Goal: Task Accomplishment & Management: Use online tool/utility

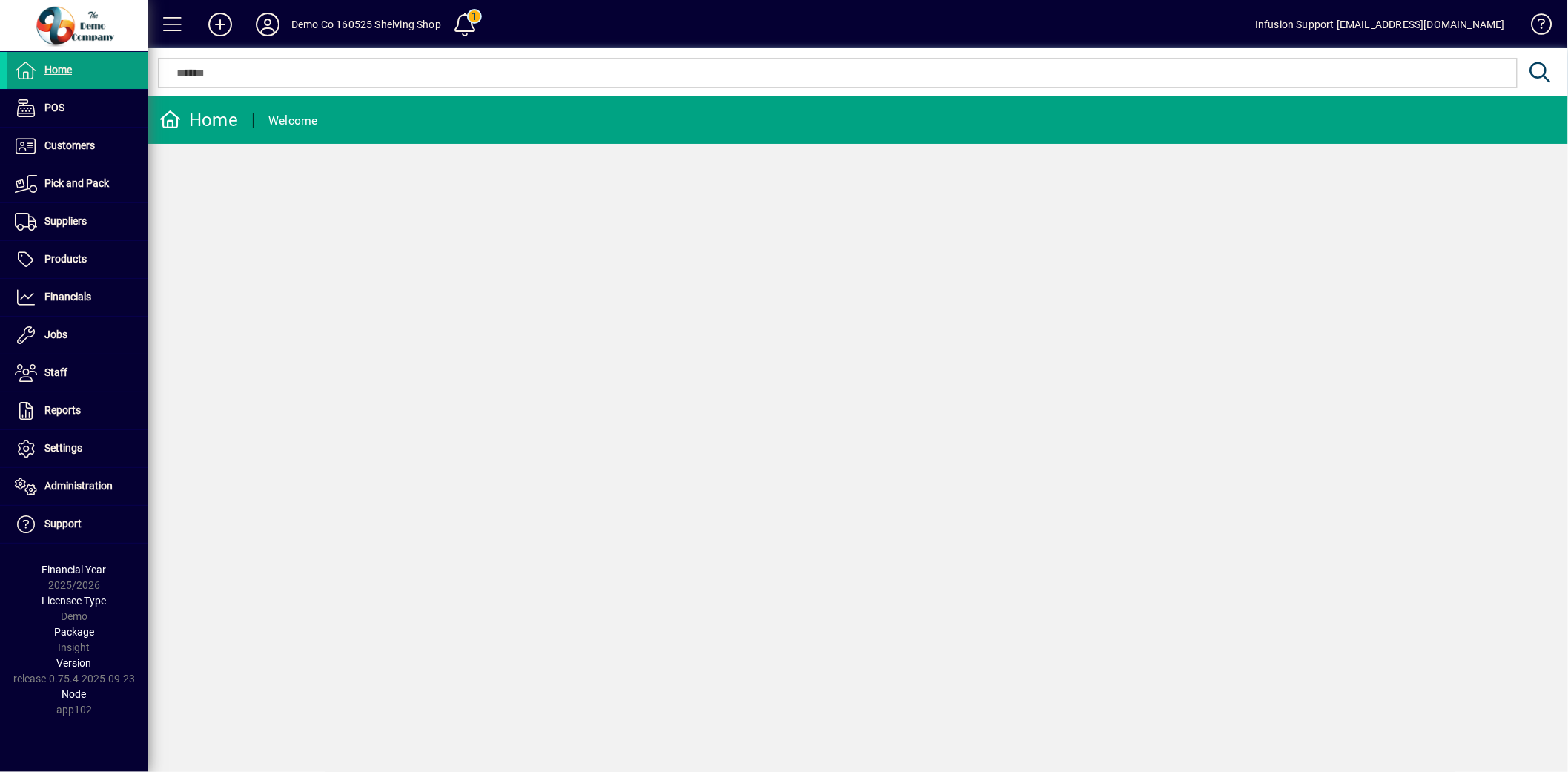
drag, startPoint x: 670, startPoint y: 34, endPoint x: 809, endPoint y: 19, distance: 139.8
click at [809, 19] on mat-toolbar-row "Demo Co 160525 Shelving Shop 1 Infusion Support [EMAIL_ADDRESS][DOMAIN_NAME]" at bounding box center [859, 24] width 1420 height 48
click at [258, 20] on icon at bounding box center [268, 24] width 30 height 24
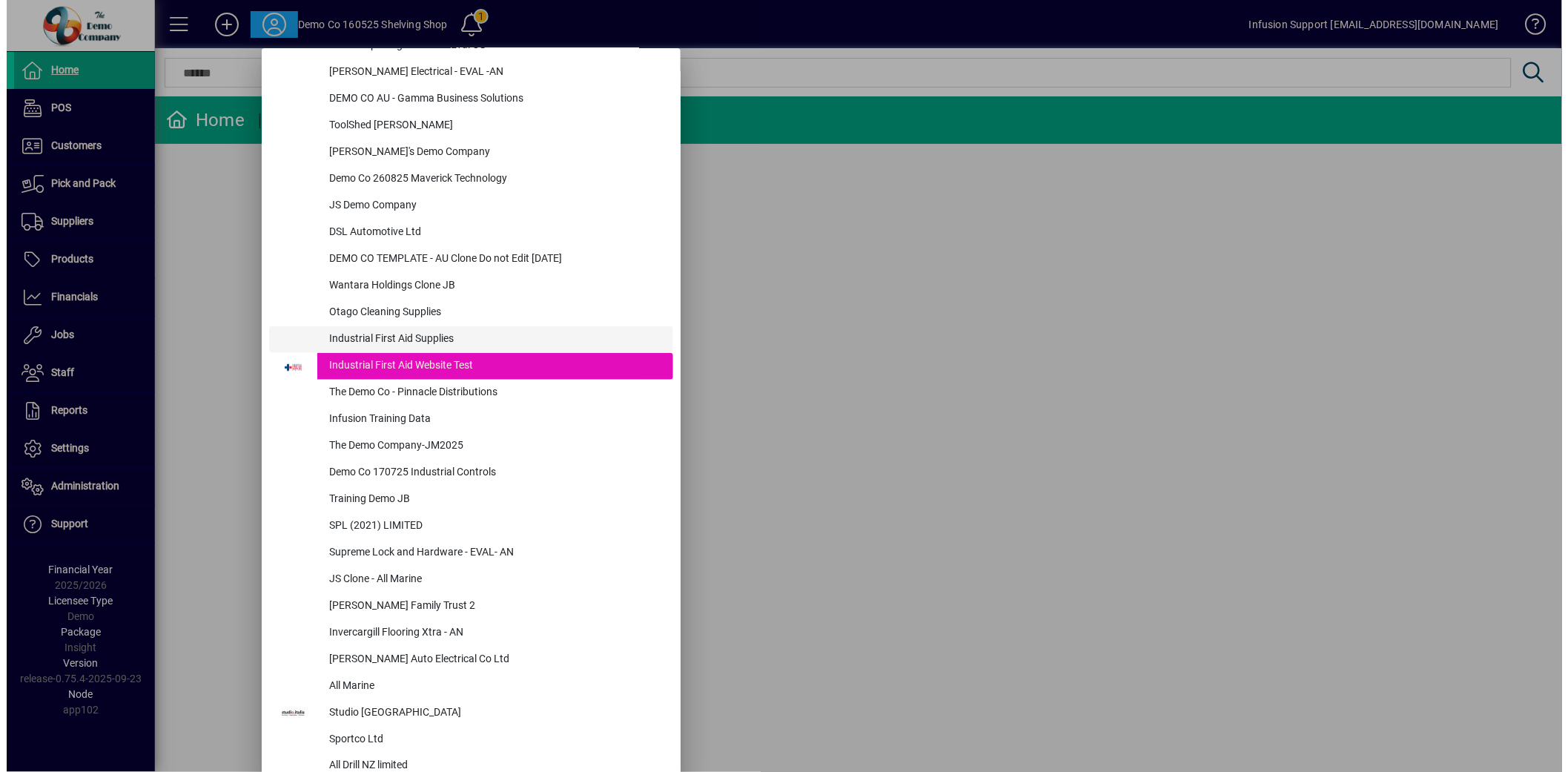
scroll to position [165, 0]
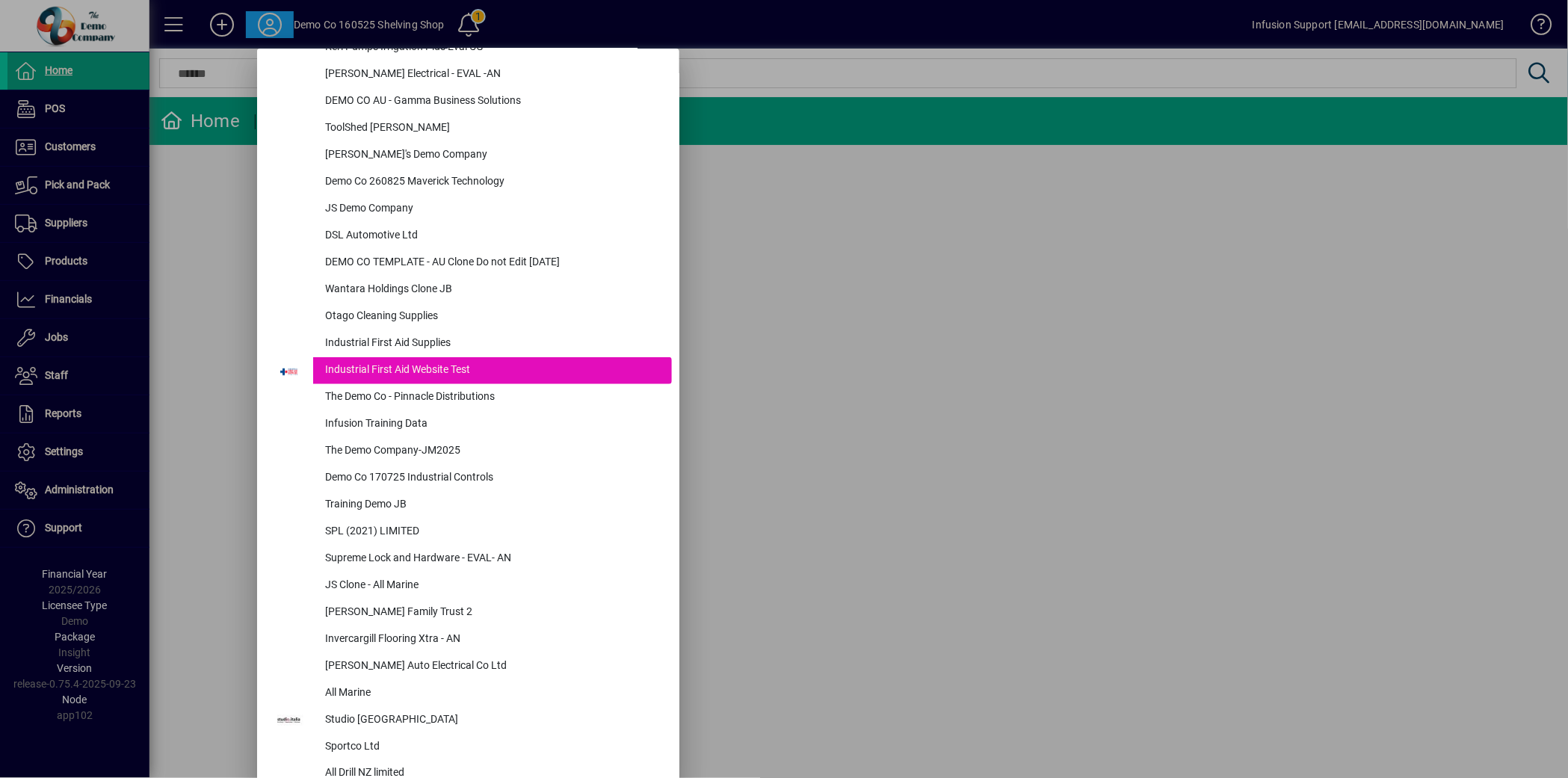
click at [97, 491] on div at bounding box center [784, 389] width 1568 height 778
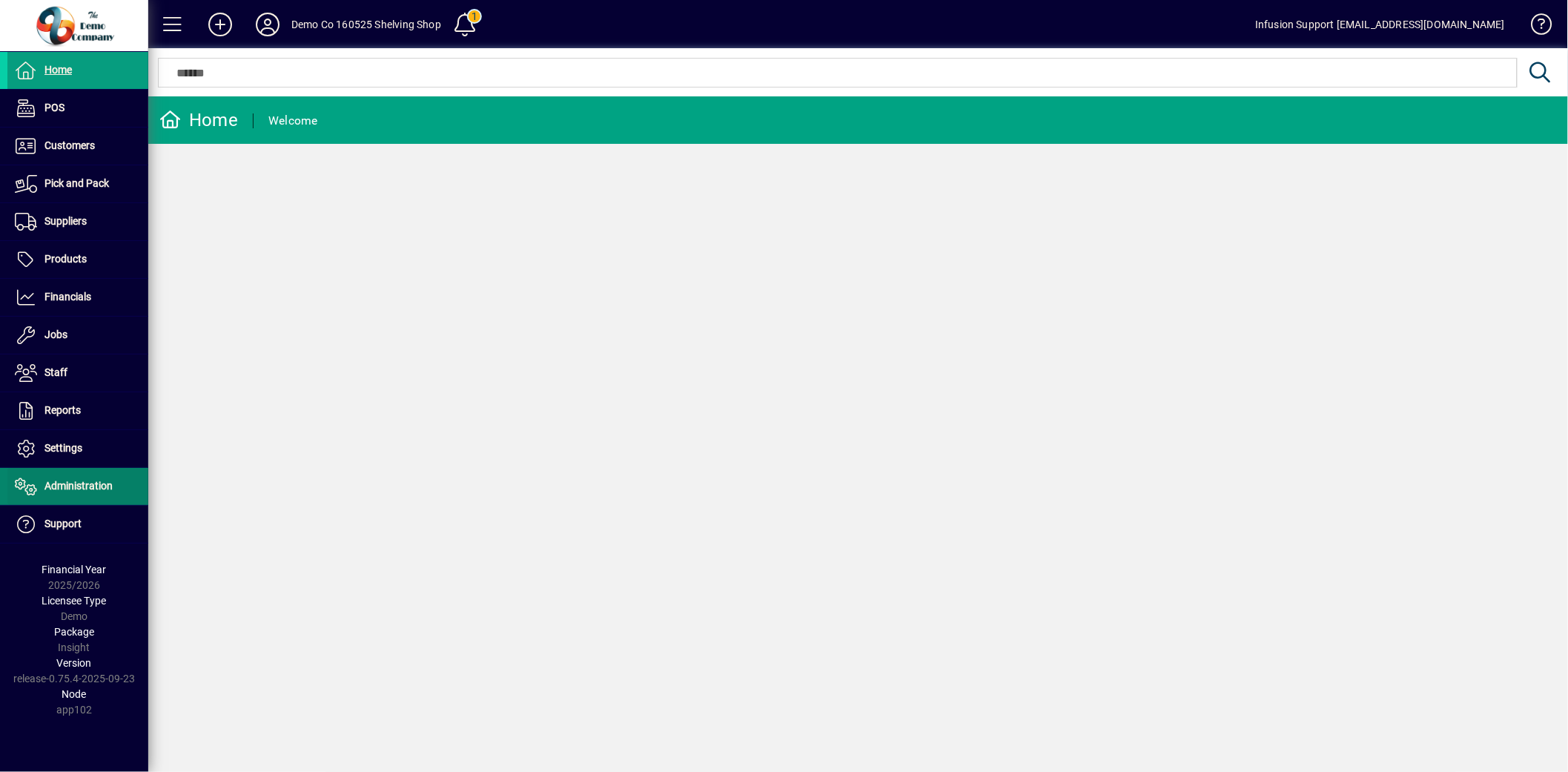
click at [95, 486] on span "Administration" at bounding box center [79, 485] width 68 height 12
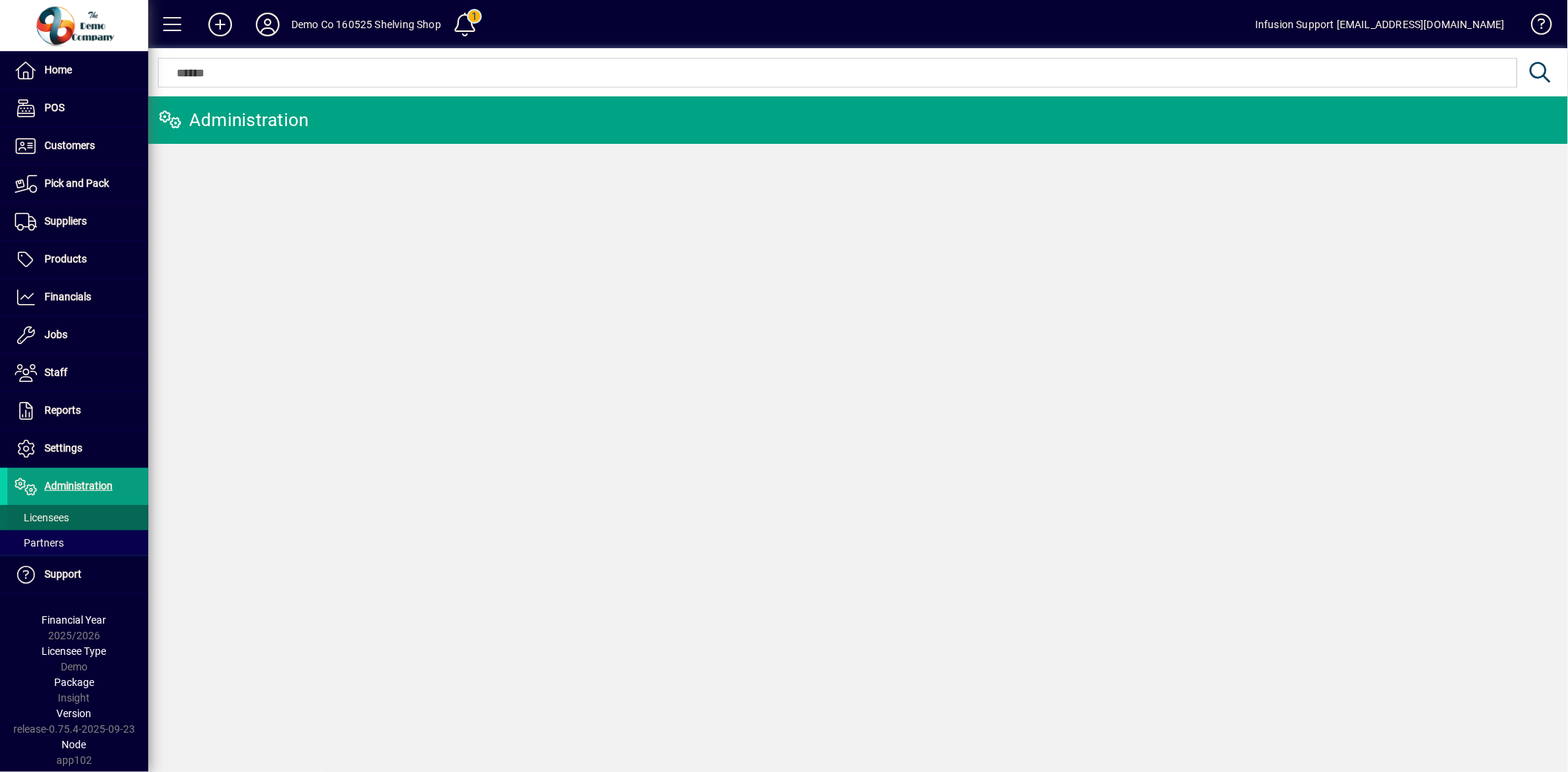
click at [90, 520] on span at bounding box center [78, 518] width 141 height 36
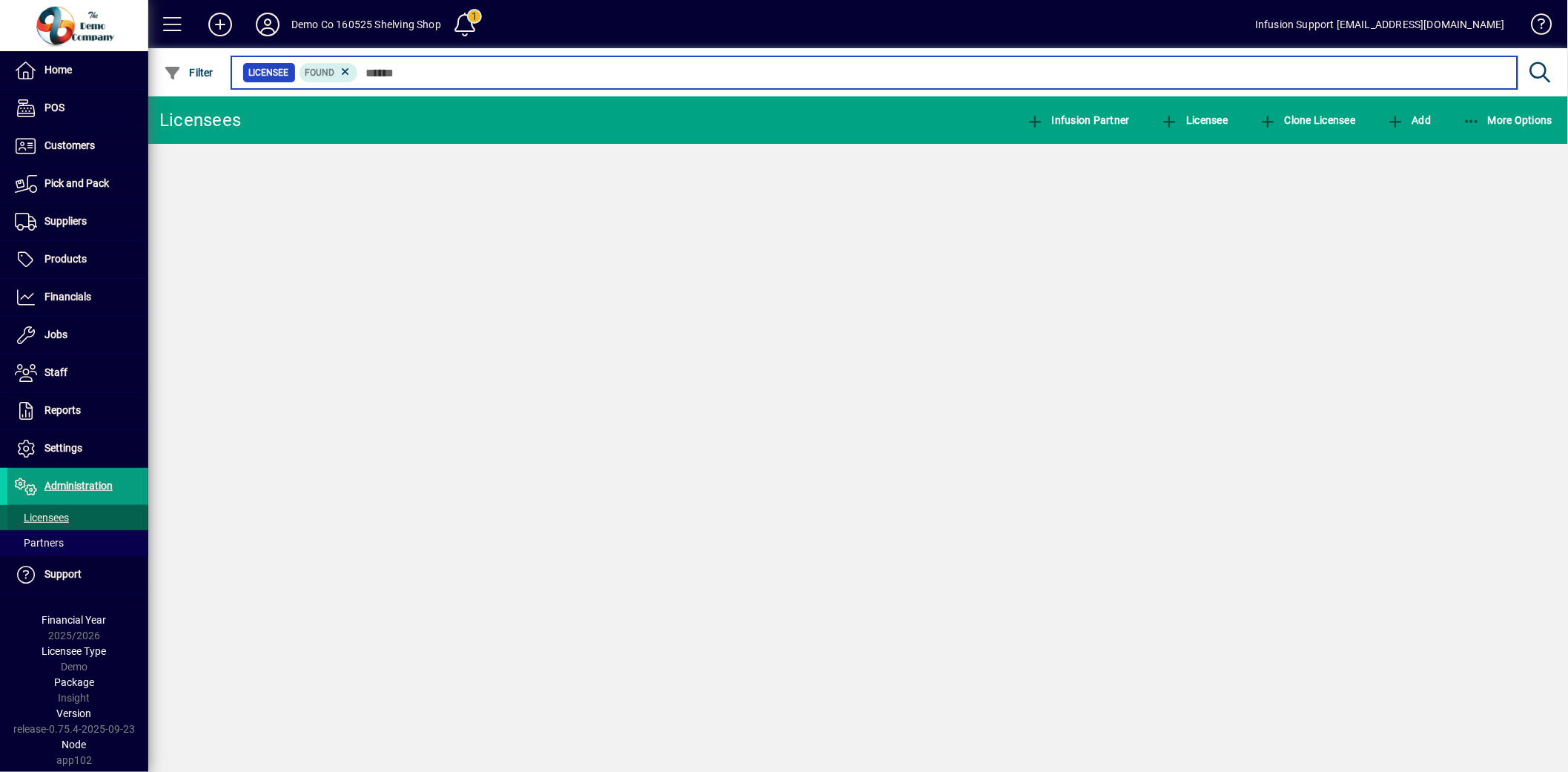
click at [423, 72] on input "text" at bounding box center [932, 73] width 1148 height 21
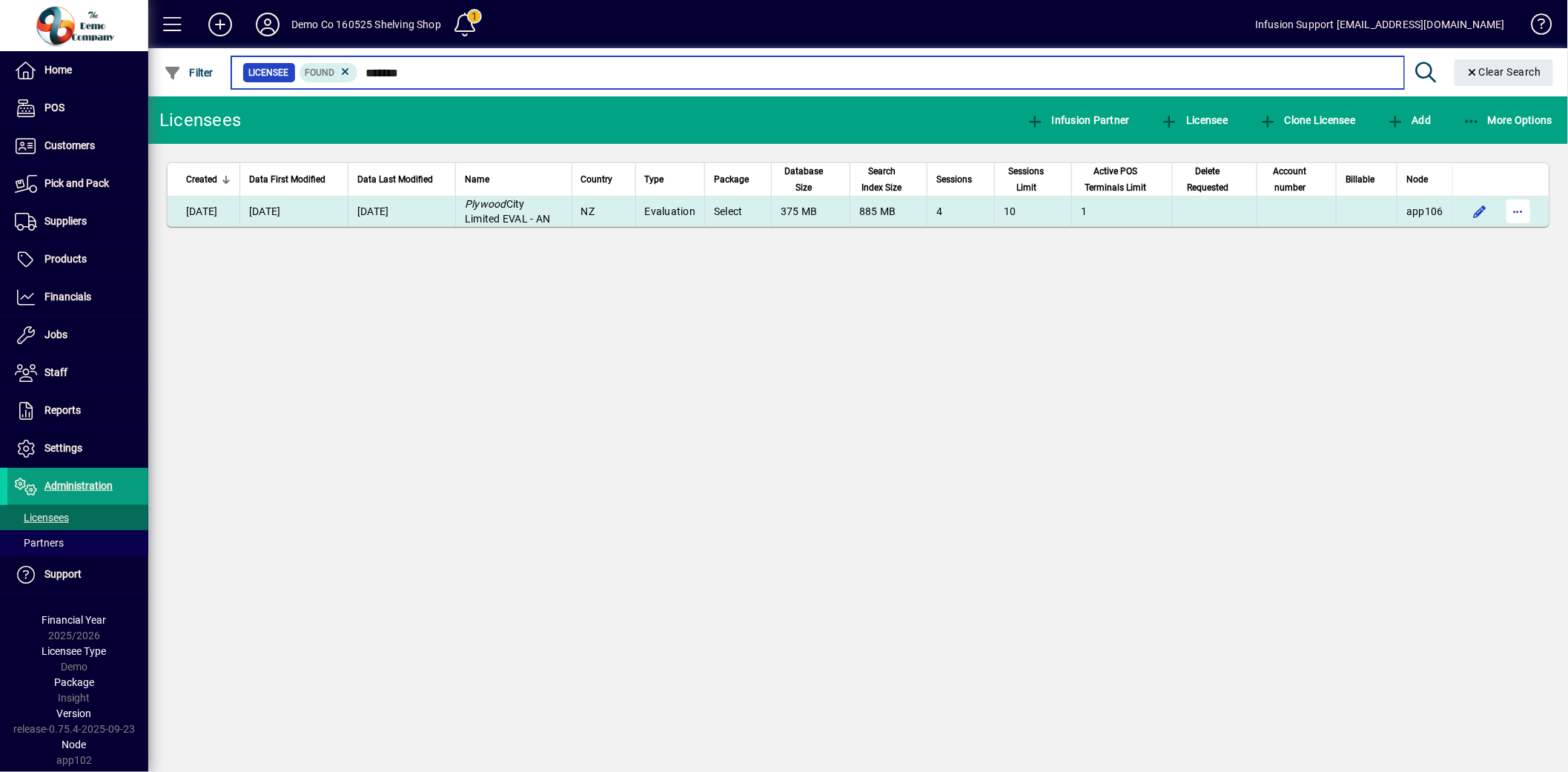
type input "*******"
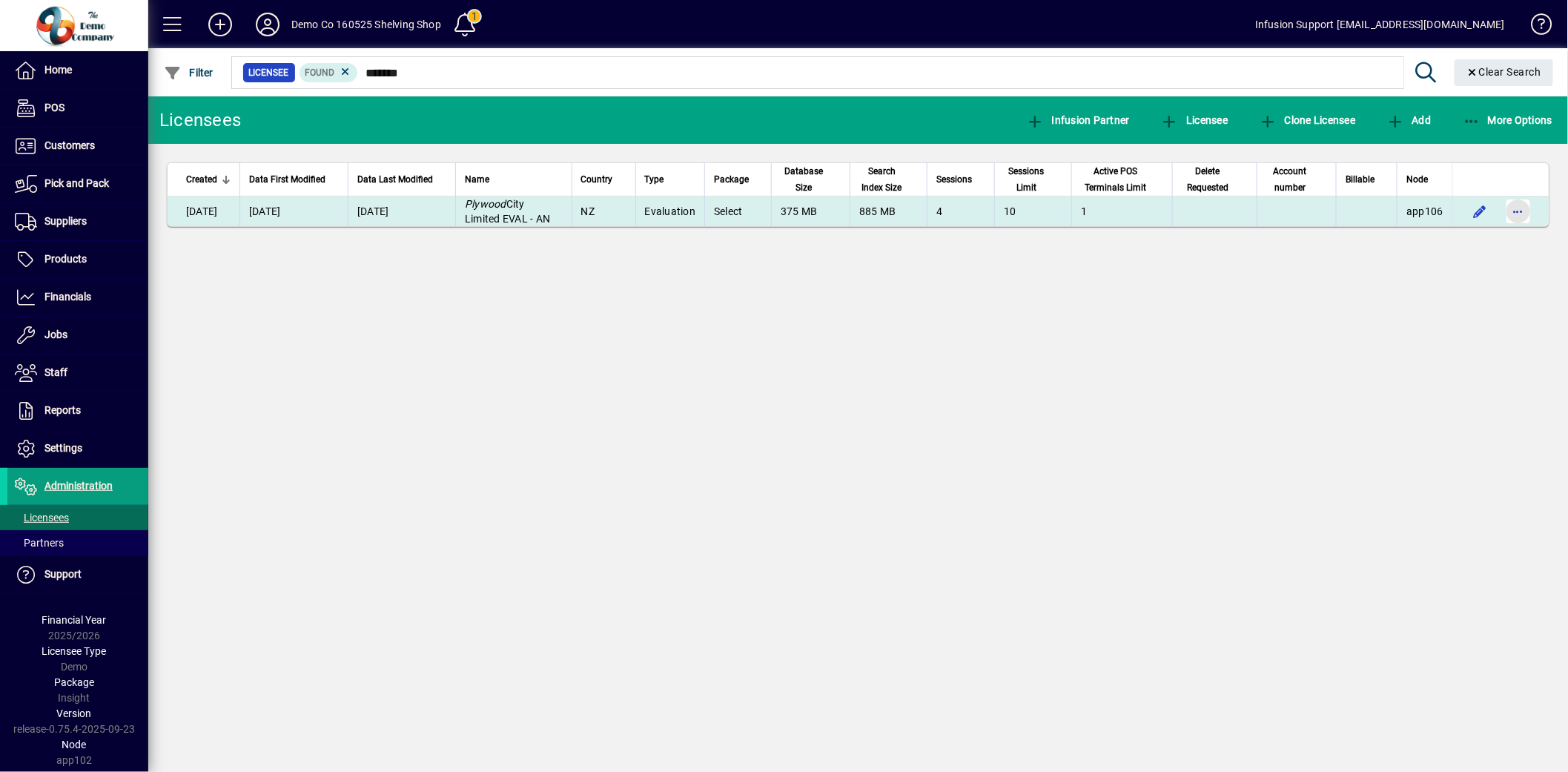
click at [1520, 210] on span "button" at bounding box center [1518, 211] width 36 height 36
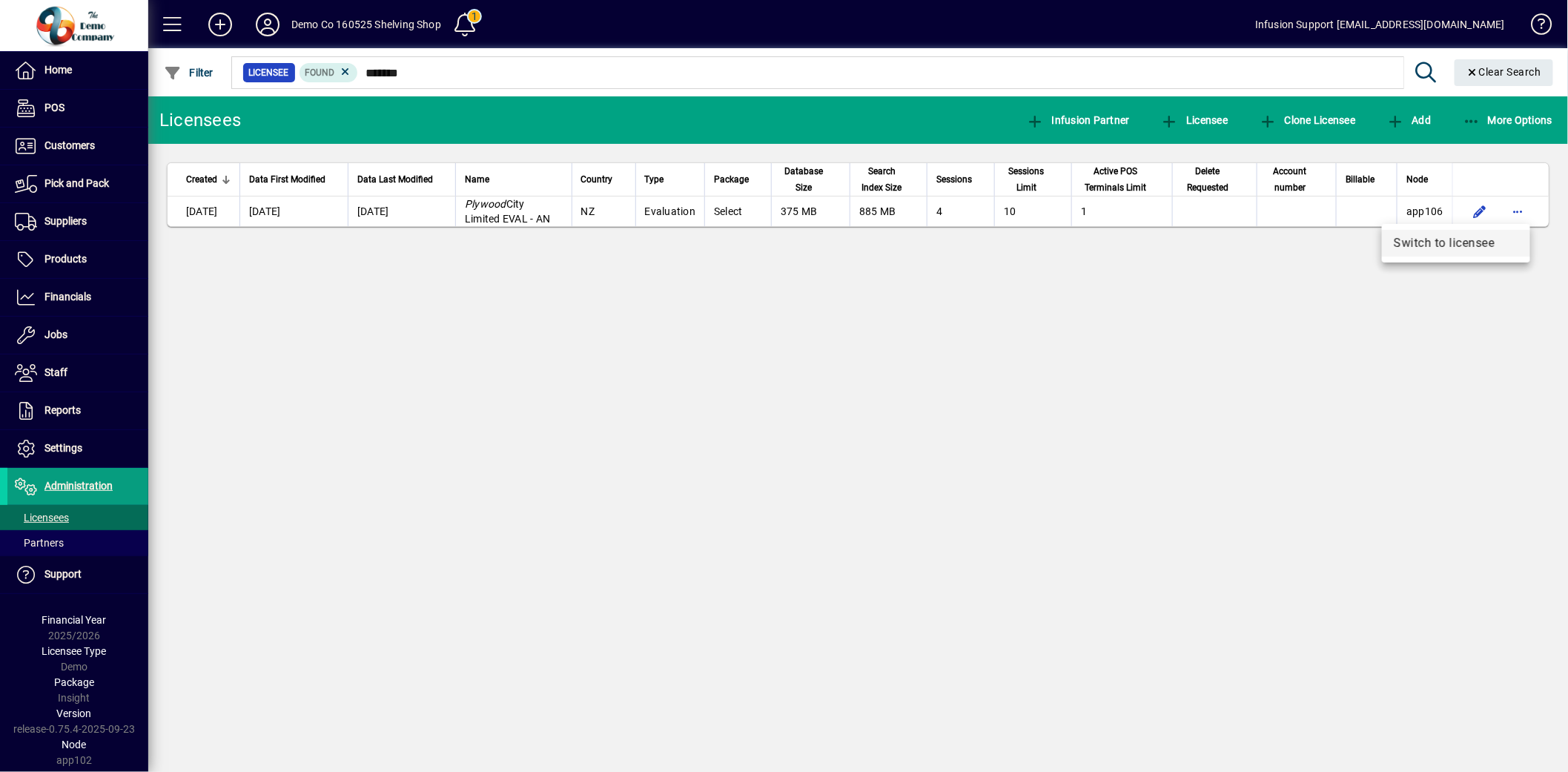
click at [1484, 240] on span "Switch to licensee" at bounding box center [1457, 244] width 125 height 18
